Goal: Task Accomplishment & Management: Use online tool/utility

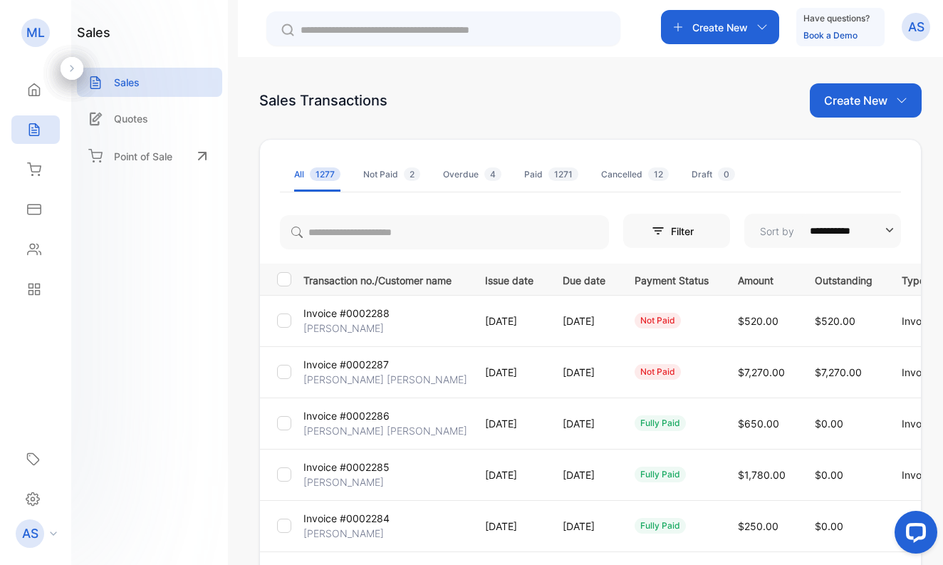
click at [332, 377] on p "[PERSON_NAME] [PERSON_NAME]" at bounding box center [386, 379] width 164 height 15
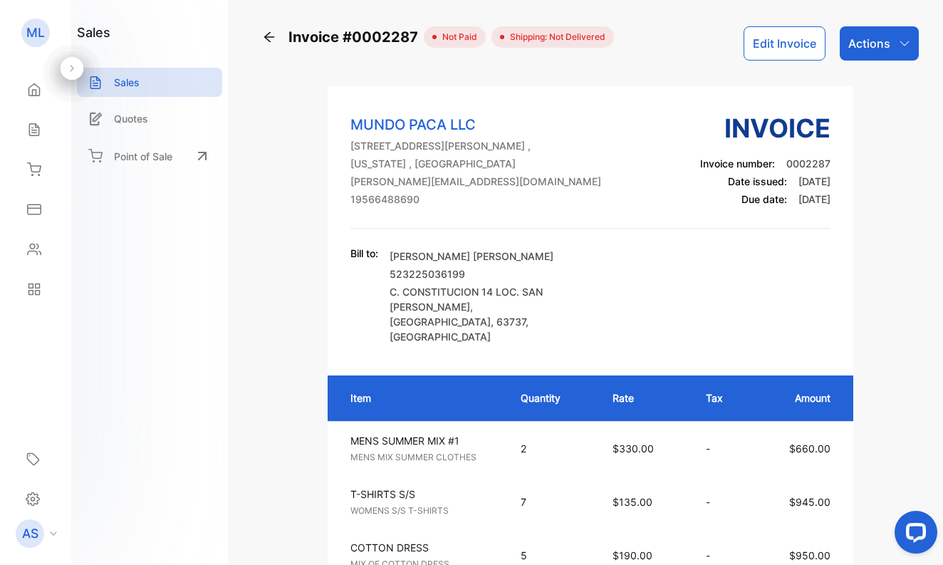
click at [862, 43] on p "Actions" at bounding box center [870, 43] width 42 height 17
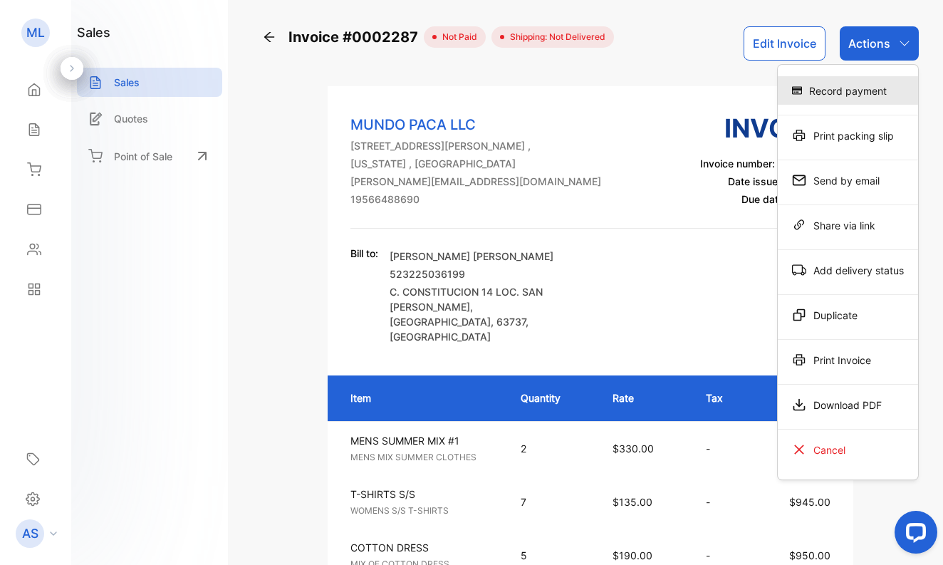
click at [853, 92] on div "Record payment" at bounding box center [848, 90] width 140 height 28
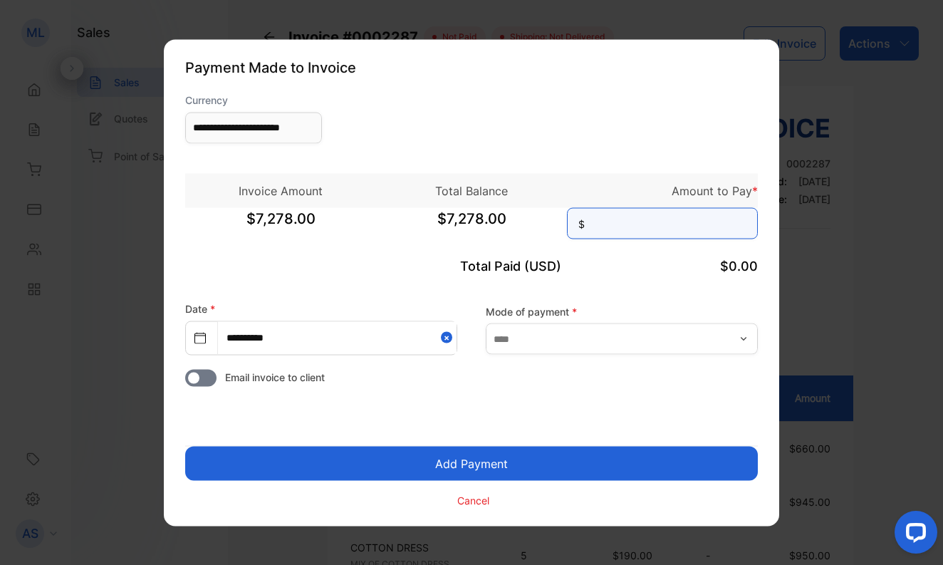
click at [673, 222] on input at bounding box center [662, 222] width 191 height 31
type input "*****"
click at [514, 465] on button "Add Payment" at bounding box center [471, 463] width 573 height 34
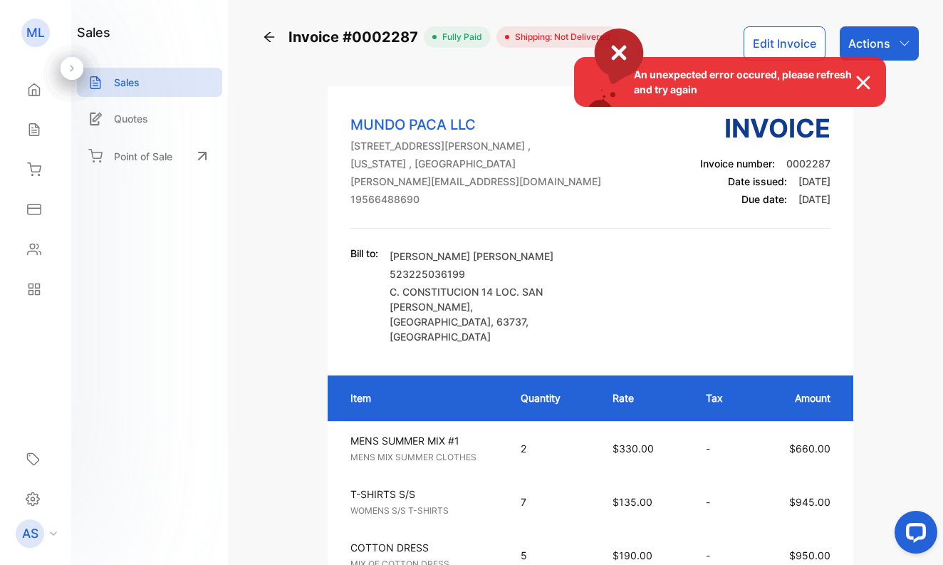
click at [33, 126] on div "An unexpected error occured, please refresh and try again" at bounding box center [471, 282] width 943 height 565
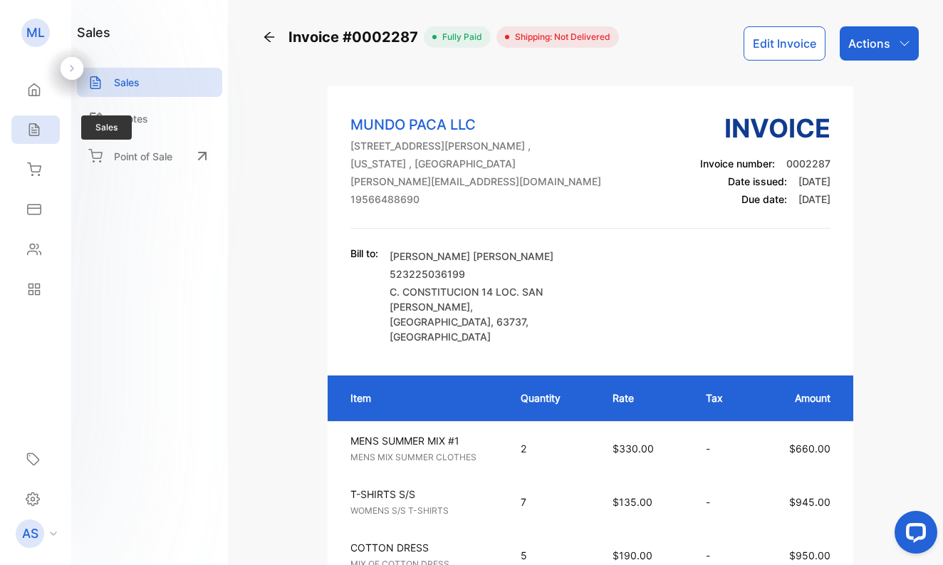
click at [33, 128] on icon at bounding box center [34, 130] width 14 height 14
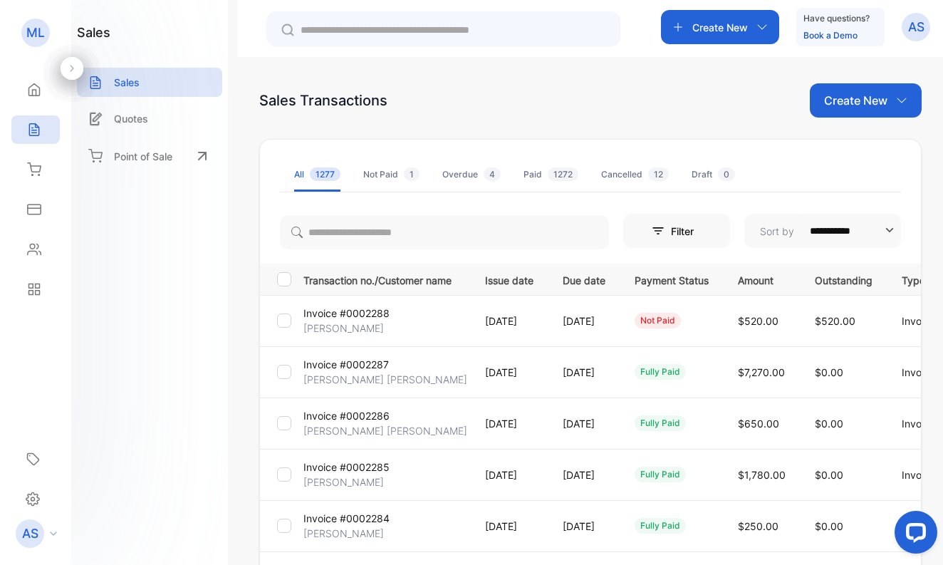
click at [361, 326] on p "[PERSON_NAME]" at bounding box center [344, 328] width 81 height 15
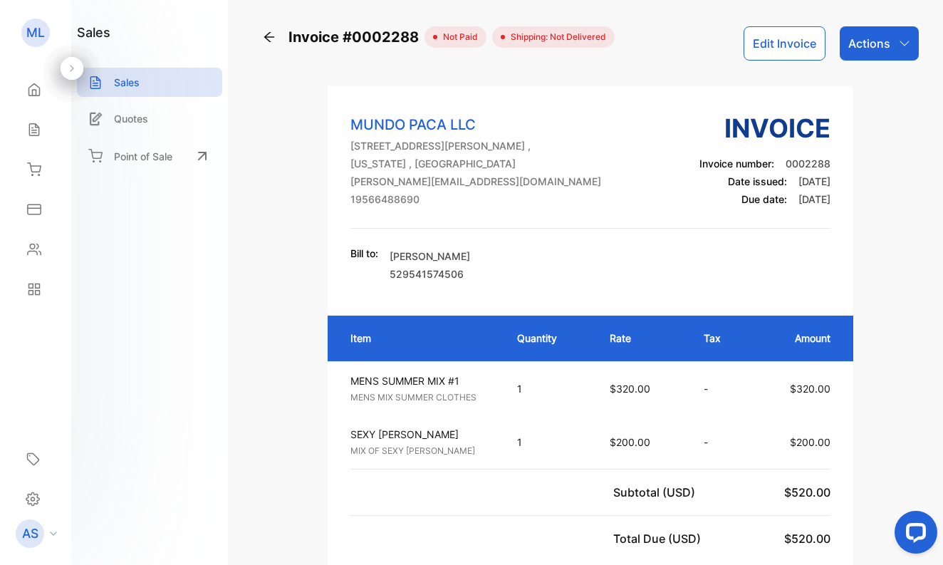
click at [868, 43] on p "Actions" at bounding box center [870, 43] width 42 height 17
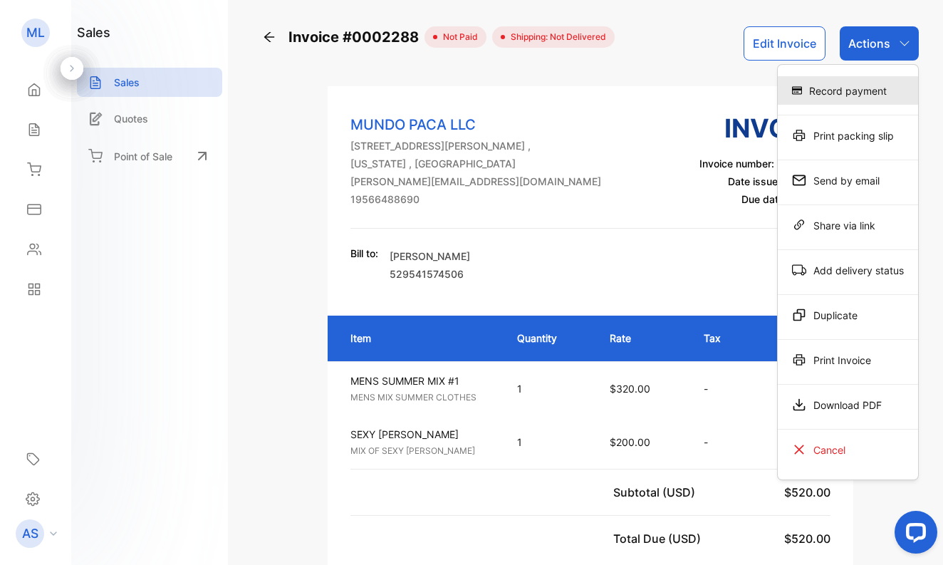
click at [858, 89] on div "Record payment" at bounding box center [848, 90] width 140 height 28
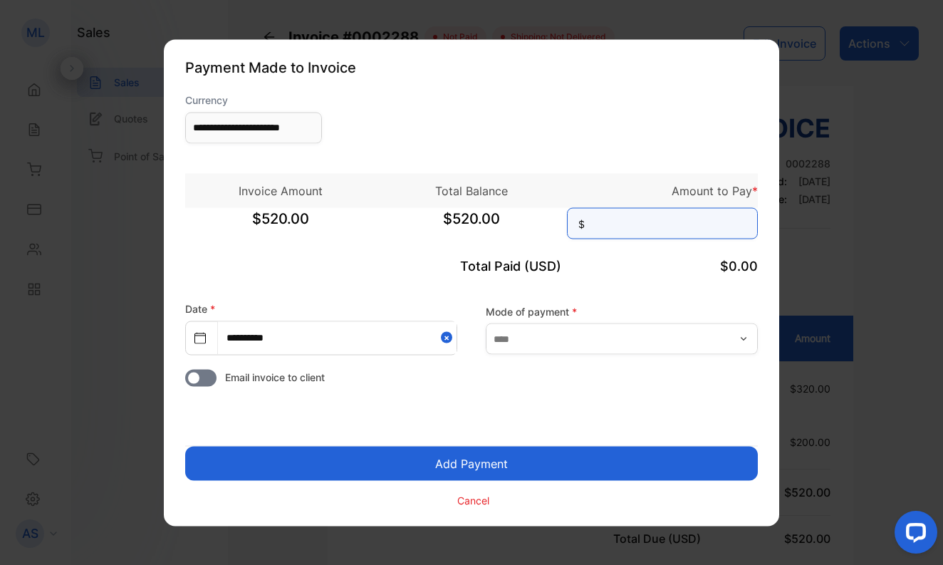
click at [713, 232] on input at bounding box center [662, 222] width 191 height 31
type input "***"
click at [516, 456] on button "Add Payment" at bounding box center [471, 463] width 573 height 34
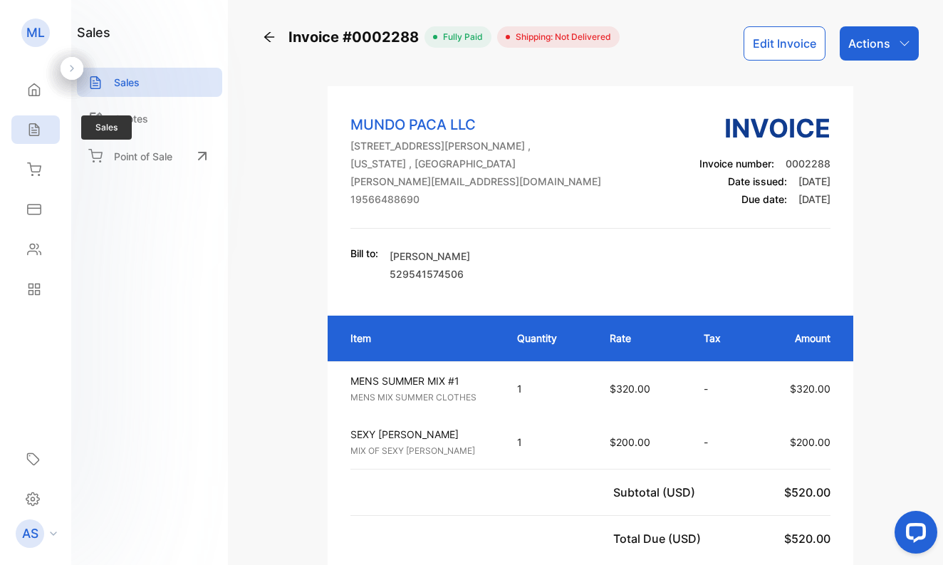
click at [33, 128] on icon at bounding box center [33, 130] width 9 height 12
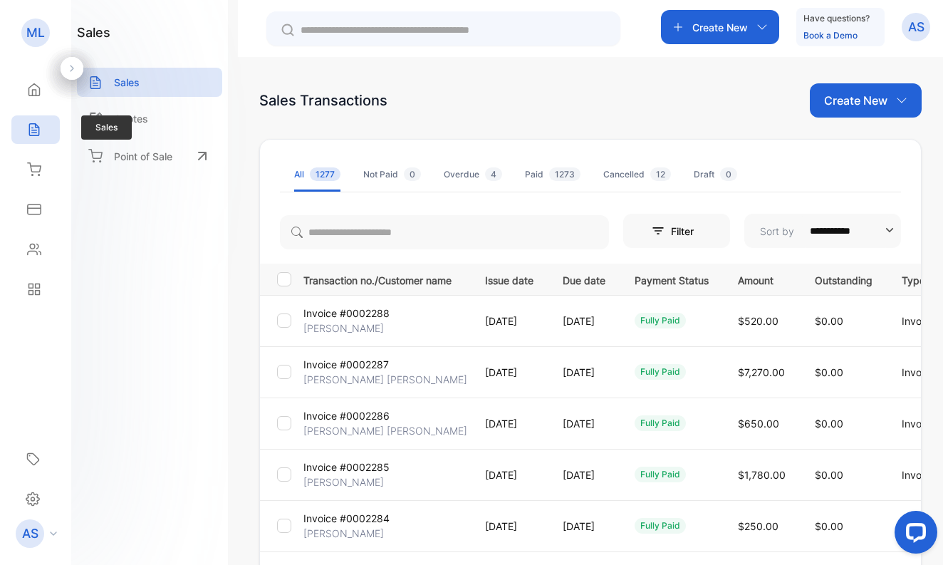
click at [33, 127] on icon at bounding box center [34, 130] width 14 height 14
click at [40, 91] on icon at bounding box center [34, 90] width 11 height 12
